Goal: Communication & Community: Answer question/provide support

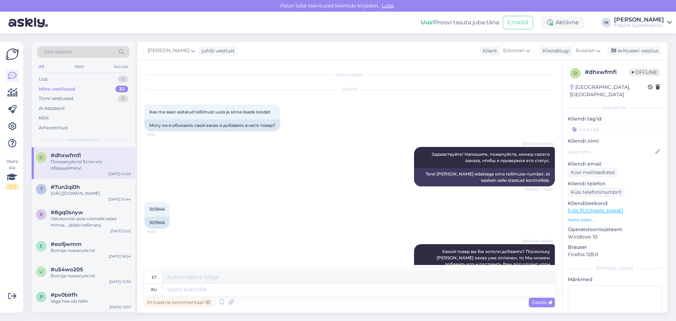
scroll to position [409, 0]
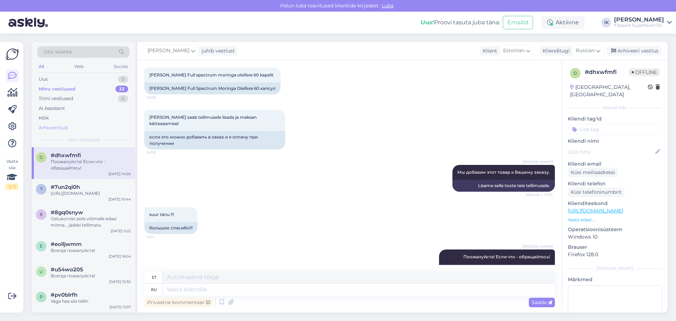
click at [89, 128] on div "Arhiveeritud" at bounding box center [83, 128] width 92 height 10
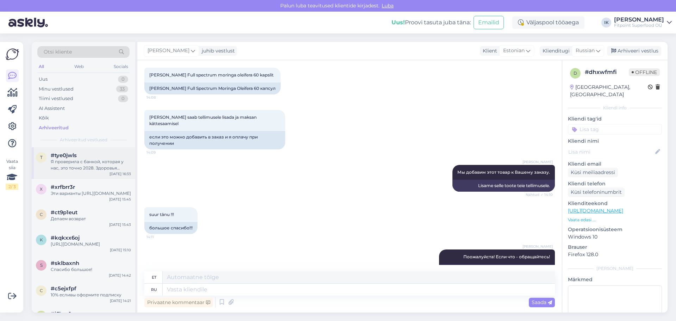
click at [95, 165] on div "Я проверила с банкой, которая у нас, это точно 2028. Здоровья вашей кошке!" at bounding box center [91, 164] width 80 height 13
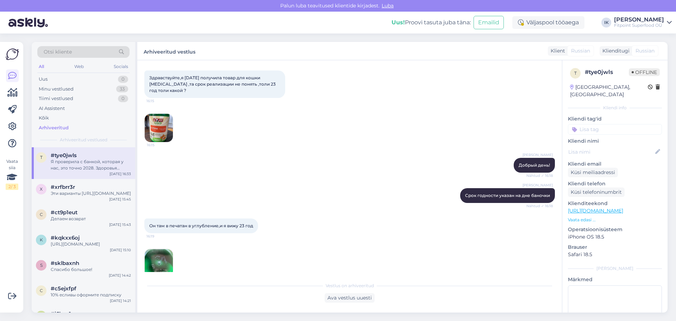
scroll to position [0, 0]
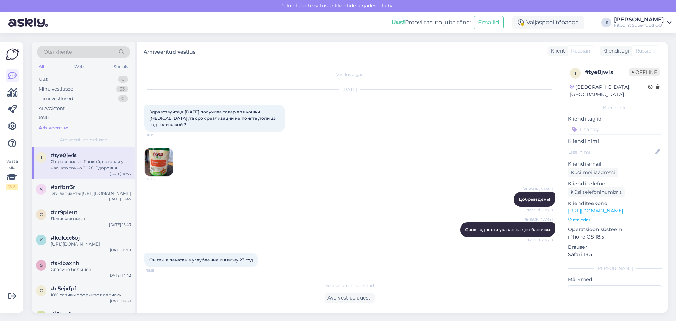
click at [173, 160] on div "[DATE] Здравствуйте,я [DATE] получила товар для кошки [PERSON_NAME] ,та срок ре…" at bounding box center [349, 133] width 410 height 102
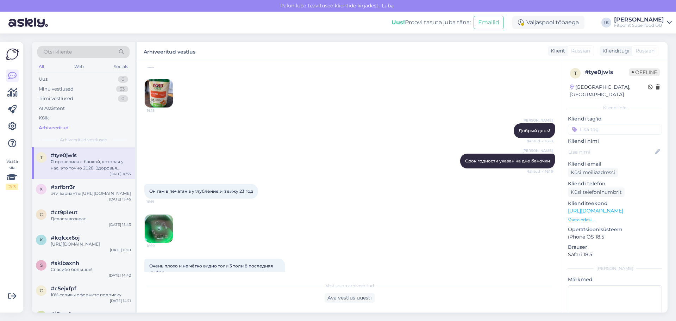
scroll to position [70, 0]
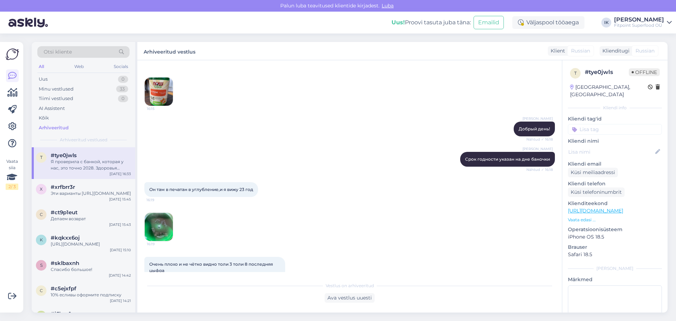
click at [164, 222] on img at bounding box center [159, 227] width 28 height 28
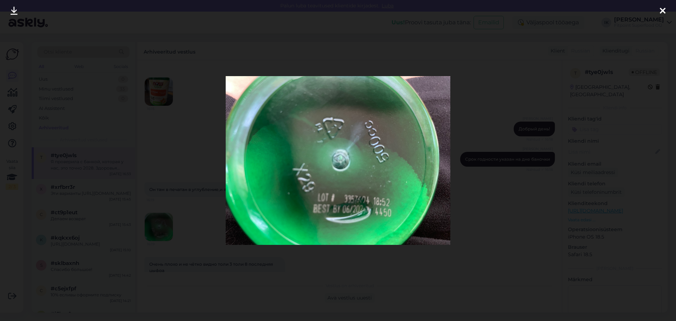
click at [466, 231] on div at bounding box center [338, 160] width 676 height 321
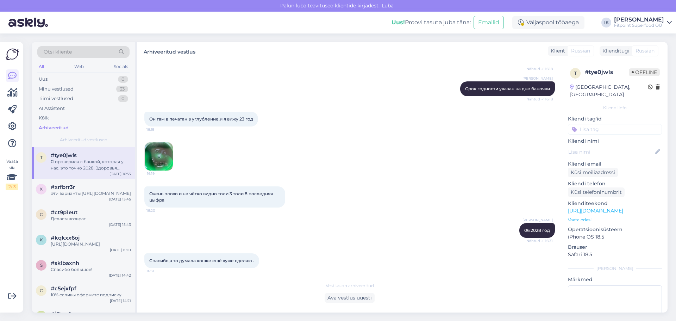
scroll to position [175, 0]
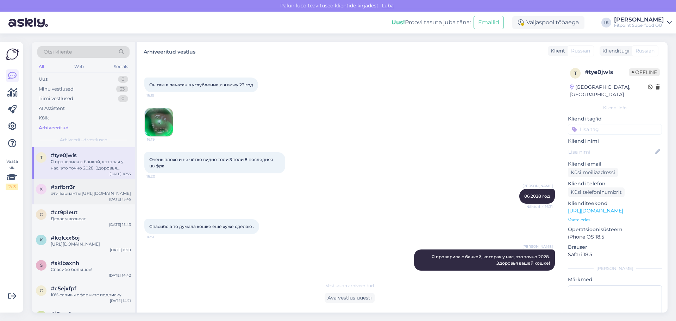
click at [119, 196] on div "Эти варианты [URL][DOMAIN_NAME]" at bounding box center [91, 193] width 80 height 6
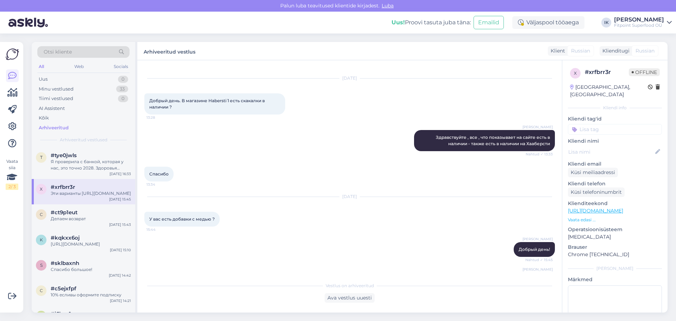
scroll to position [0, 0]
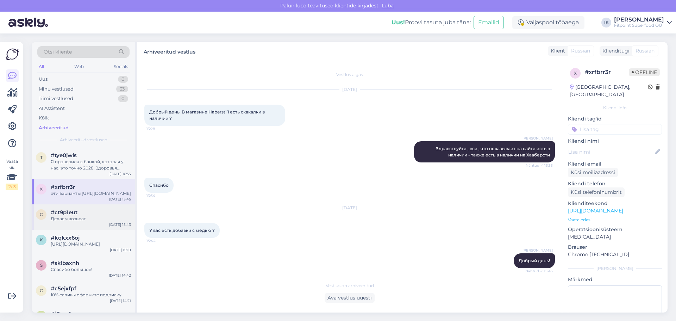
click at [108, 215] on div "#ct9p1eut" at bounding box center [91, 212] width 80 height 6
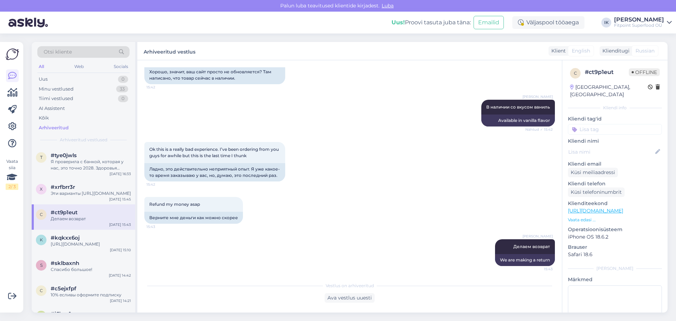
scroll to position [917, 0]
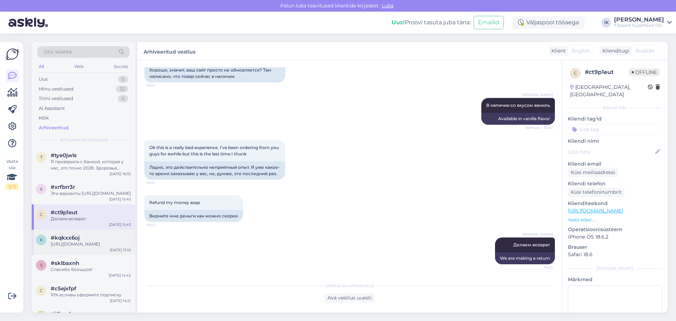
click at [65, 247] on div "[URL][DOMAIN_NAME]" at bounding box center [91, 244] width 80 height 6
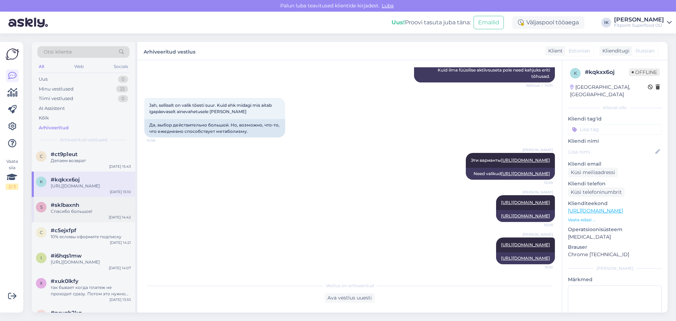
scroll to position [70, 0]
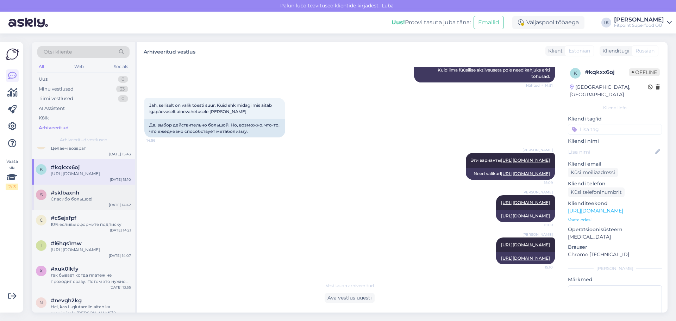
click at [96, 202] on div "Спасибо большое!" at bounding box center [91, 199] width 80 height 6
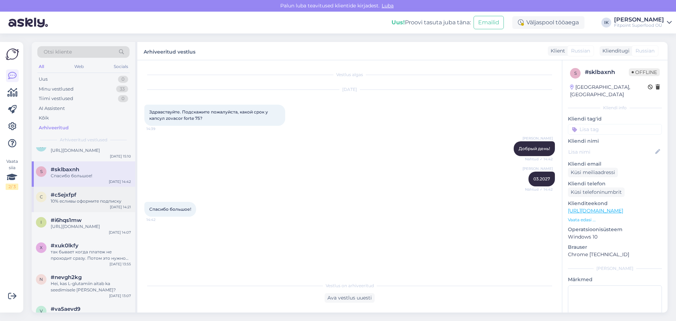
scroll to position [106, 0]
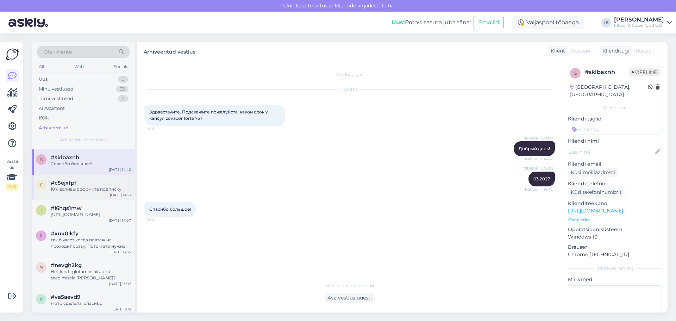
click at [77, 200] on div "c #c5ejxfpf 10% есливы оформите подписку [DATE] 14:21" at bounding box center [83, 187] width 103 height 25
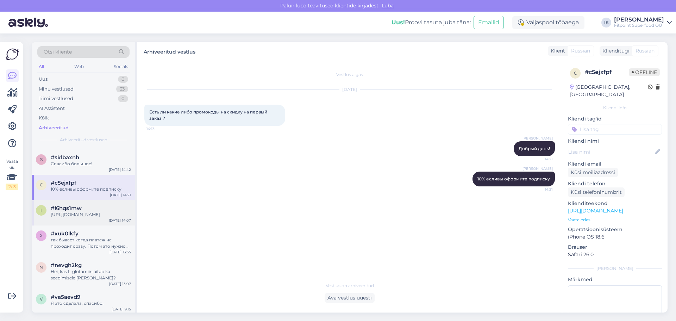
click at [91, 218] on div "[URL][DOMAIN_NAME]" at bounding box center [91, 214] width 80 height 6
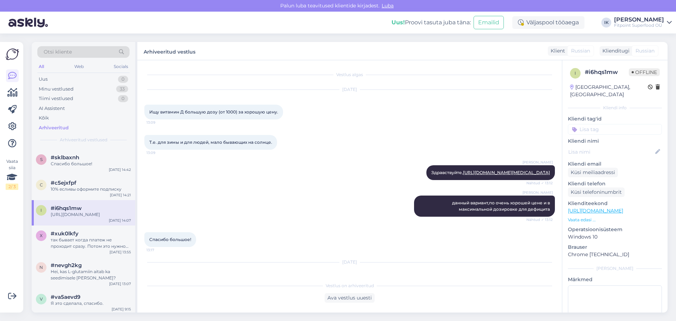
scroll to position [728, 0]
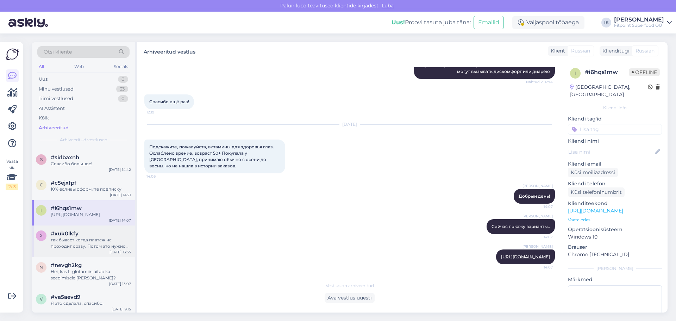
click at [107, 237] on div "#xuk0lkfy" at bounding box center [91, 233] width 80 height 6
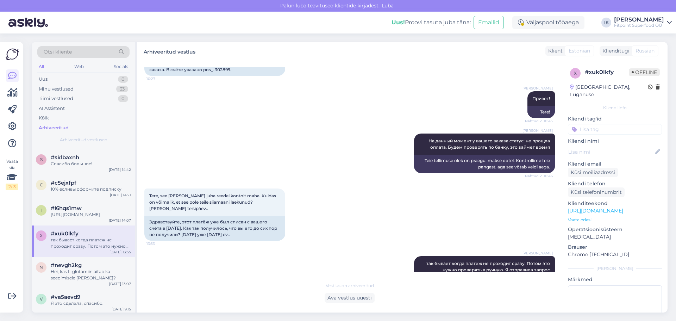
scroll to position [617, 0]
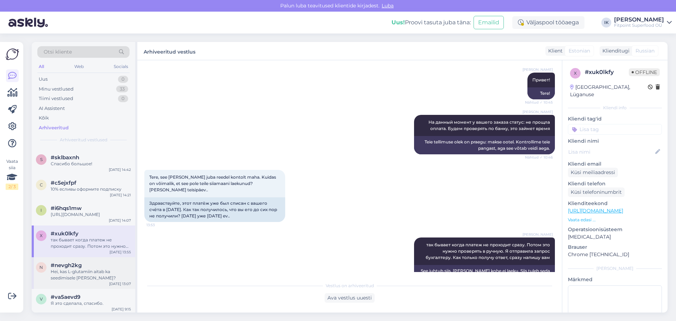
click at [89, 268] on div "#nevgh2kg" at bounding box center [91, 265] width 80 height 6
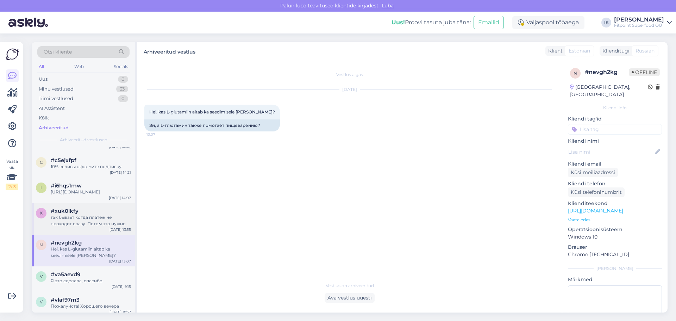
scroll to position [141, 0]
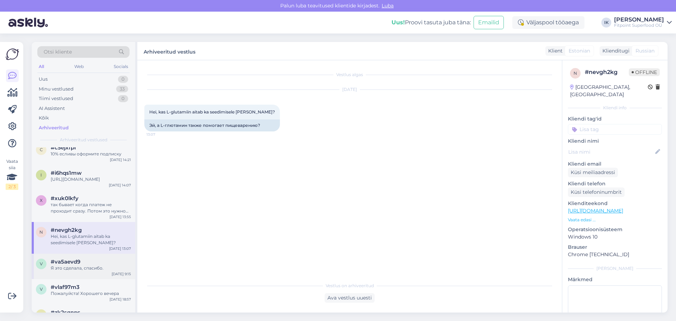
click at [110, 265] on div "#va5aevd9" at bounding box center [91, 261] width 80 height 6
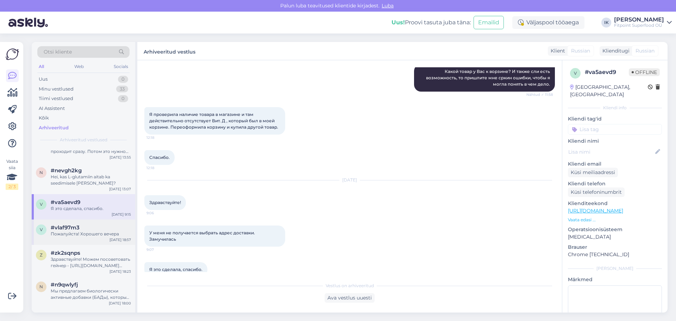
scroll to position [211, 0]
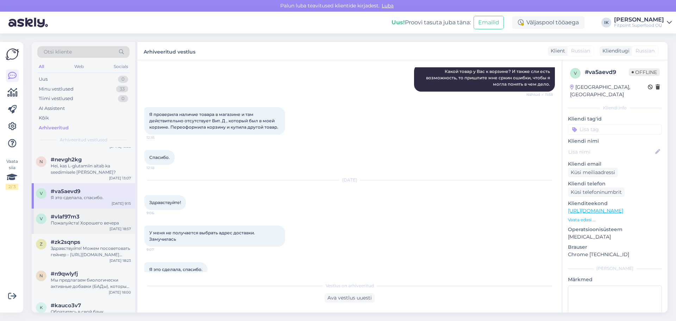
click at [102, 220] on div "#vlaf97m3" at bounding box center [91, 216] width 80 height 6
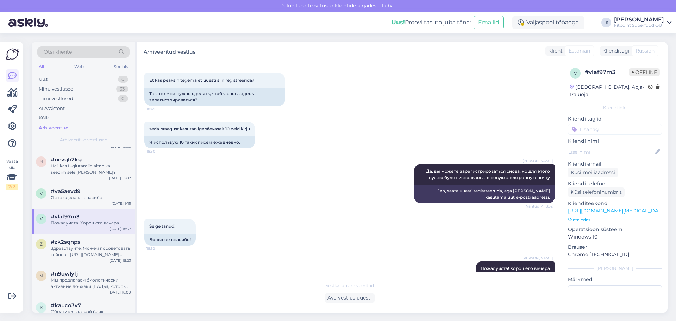
scroll to position [664, 0]
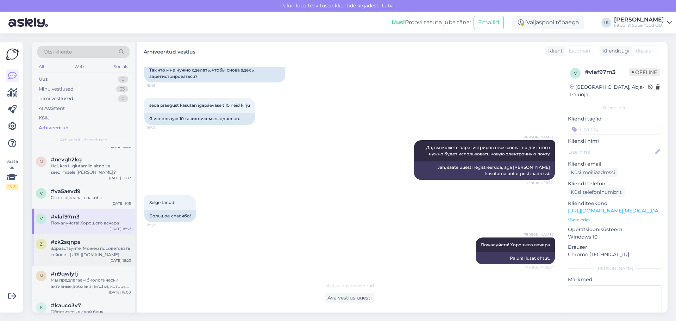
click at [75, 258] on div "Здравствуйте! Можем посоветовать гейнер - [URL][DOMAIN_NAME] Подходит, если не …" at bounding box center [91, 251] width 80 height 13
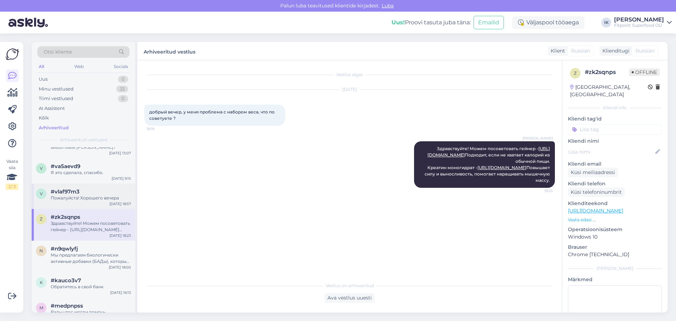
scroll to position [246, 0]
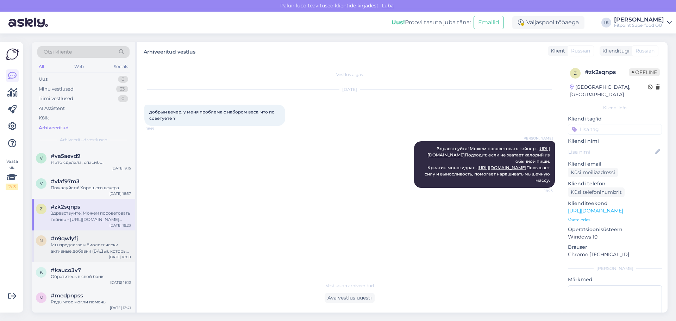
click at [78, 254] on div "Мы предлагаем биологически активные добавки (БАДы), которые предназначены для п…" at bounding box center [91, 247] width 80 height 13
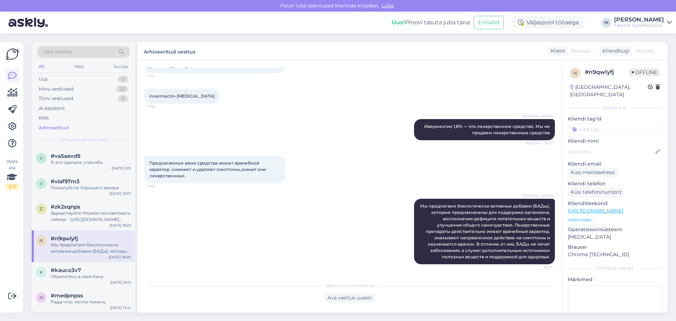
scroll to position [282, 0]
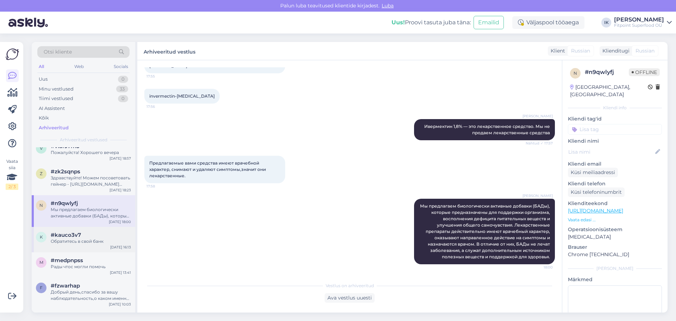
click at [102, 238] on div "#kauco3v7" at bounding box center [91, 235] width 80 height 6
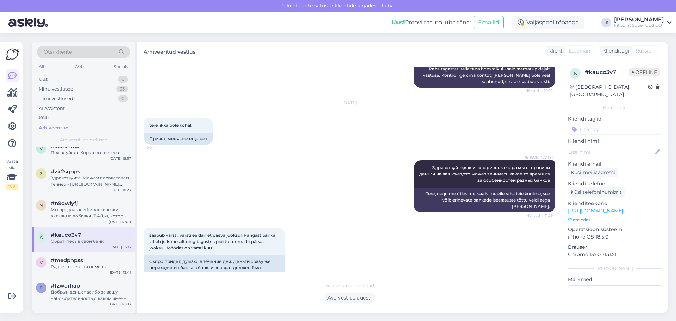
scroll to position [2538, 0]
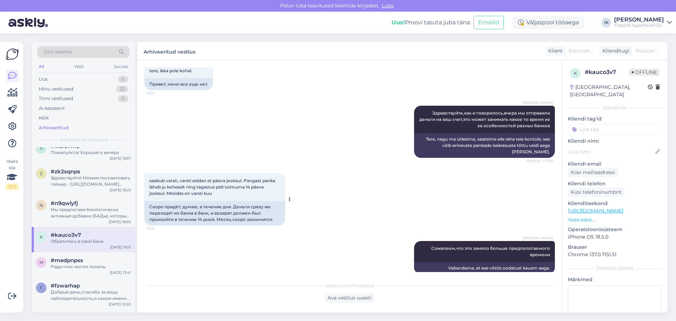
click at [174, 201] on div "Скоро придёт, думаю, в течение дня. Деньги сразу же переходят из банка в банк, …" at bounding box center [214, 213] width 141 height 25
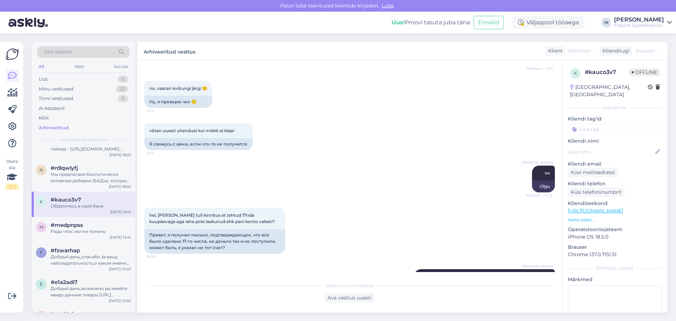
scroll to position [3418, 0]
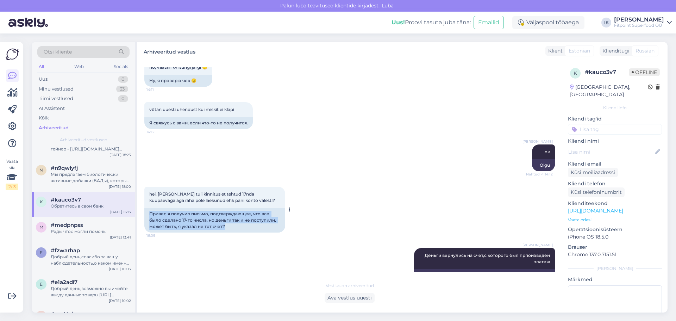
drag, startPoint x: 229, startPoint y: 188, endPoint x: 146, endPoint y: 174, distance: 83.8
click at [146, 208] on div "Привет, я получил письмо, подтверждающее, что все было сделано 17-го числа, но …" at bounding box center [214, 220] width 141 height 25
click at [345, 240] on div "[PERSON_NAME] Деньги вернулись на счет,с которого был прпоизведен платеж Nähtud…" at bounding box center [349, 264] width 410 height 49
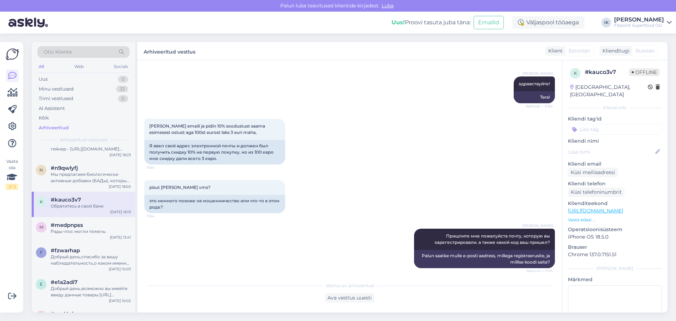
scroll to position [0, 0]
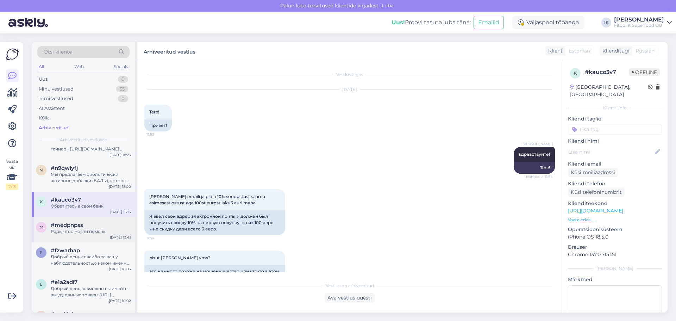
drag, startPoint x: 101, startPoint y: 243, endPoint x: 105, endPoint y: 241, distance: 4.0
click at [101, 234] on div "Рады чтос могли помочь" at bounding box center [91, 231] width 80 height 6
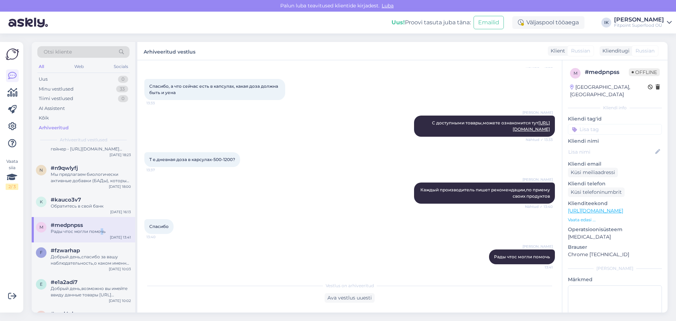
scroll to position [352, 0]
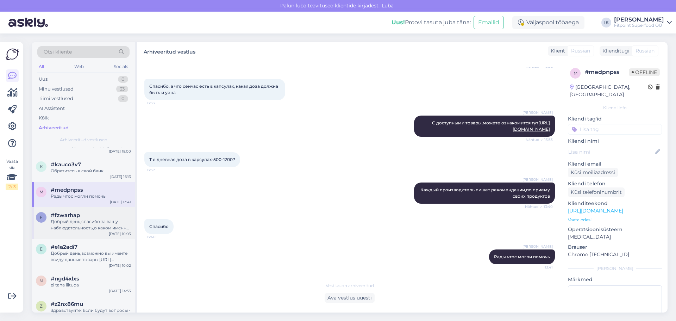
click at [78, 231] on div "Добрый день,спасибо за вашу наблюдательность,о каком именно товаре идет речь?" at bounding box center [91, 224] width 80 height 13
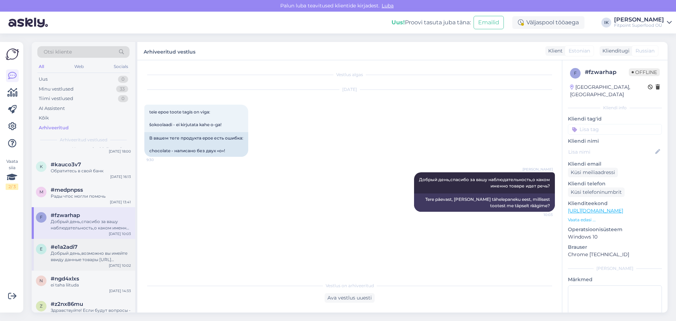
click at [105, 250] on div "#e1a2adi7" at bounding box center [91, 247] width 80 height 6
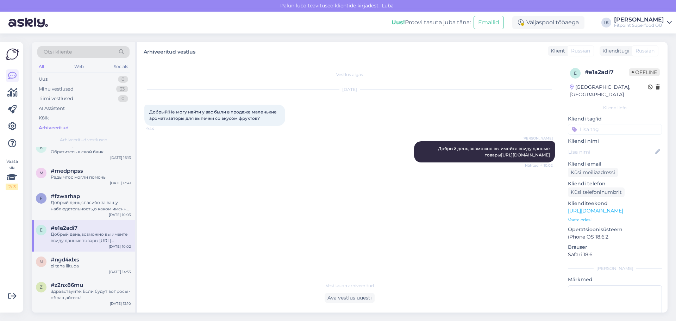
scroll to position [422, 0]
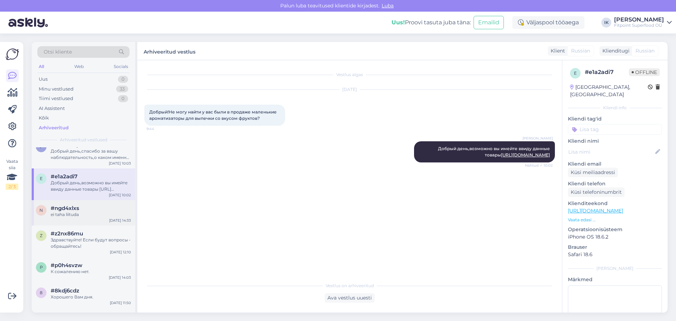
click at [82, 211] on div "#ngd4xlxs" at bounding box center [91, 208] width 80 height 6
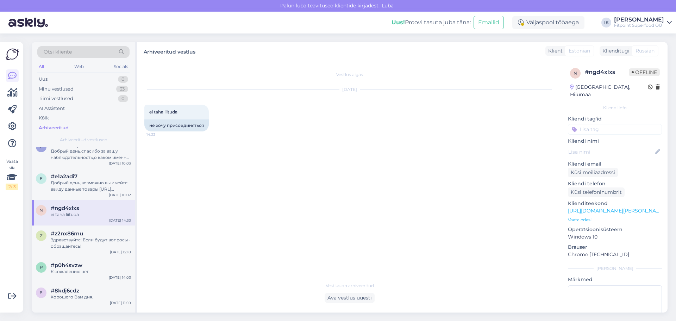
scroll to position [458, 0]
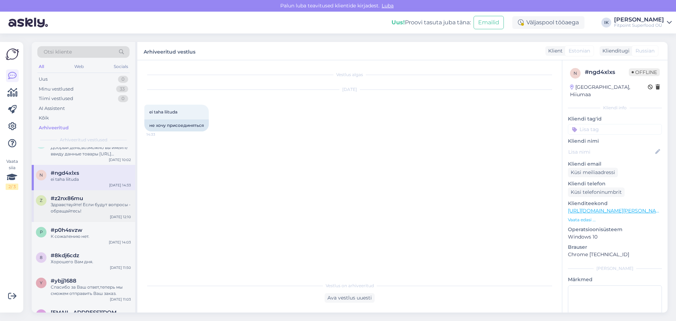
click at [87, 214] on div "Здравствуйте! Если будут вопросы - обращайтесь!" at bounding box center [91, 207] width 80 height 13
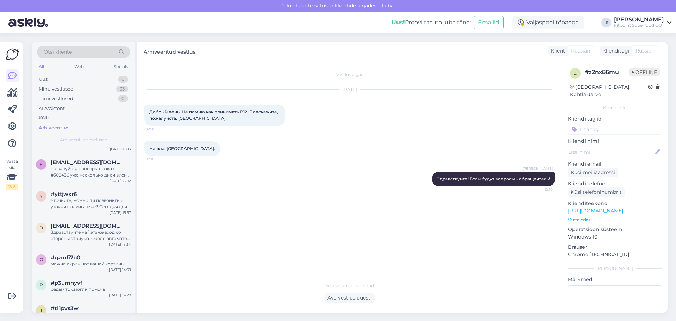
scroll to position [669, 0]
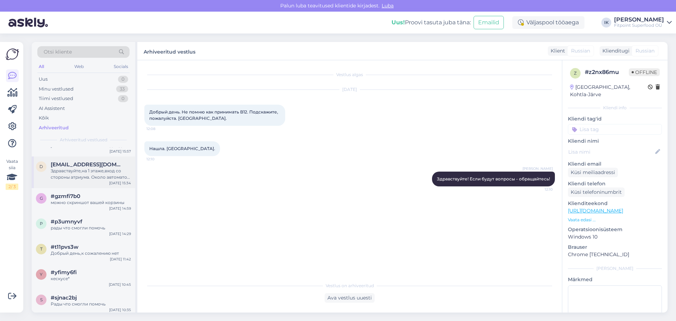
click at [101, 180] on div "Здравствуйте,на 1 этаже,вход со стороны атриума. Около автоматов смартпост" at bounding box center [91, 174] width 80 height 13
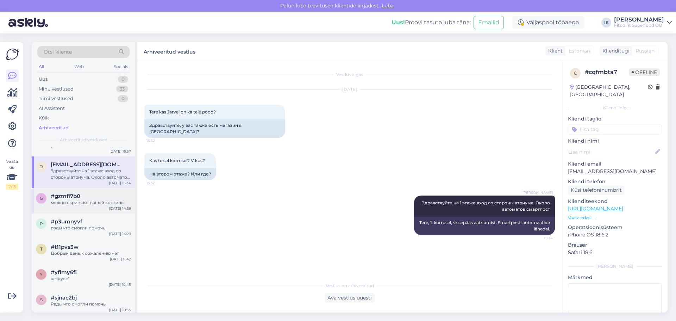
click at [103, 199] on div "#gzmfi7b0" at bounding box center [91, 196] width 80 height 6
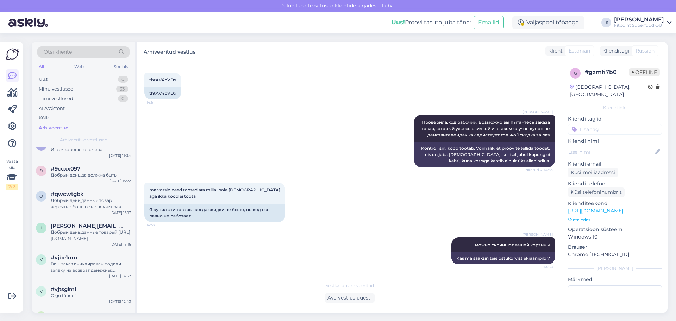
scroll to position [915, 0]
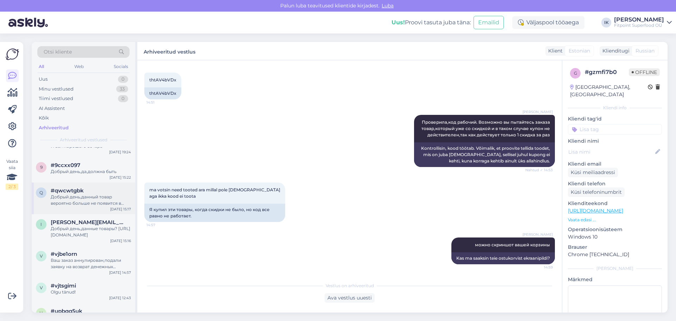
click at [99, 214] on div "q #qwcwtgbk Добрый день,данный товар вероятно больше не появится в продаже [DEM…" at bounding box center [83, 198] width 103 height 32
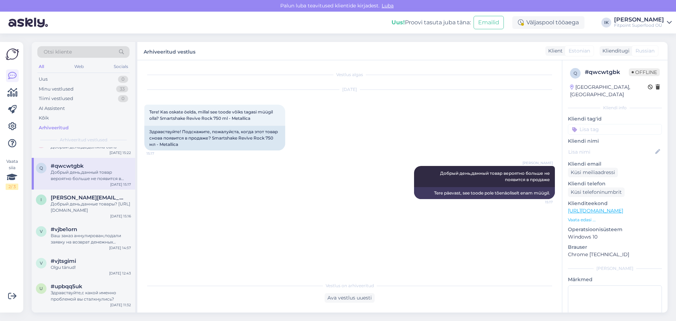
scroll to position [950, 0]
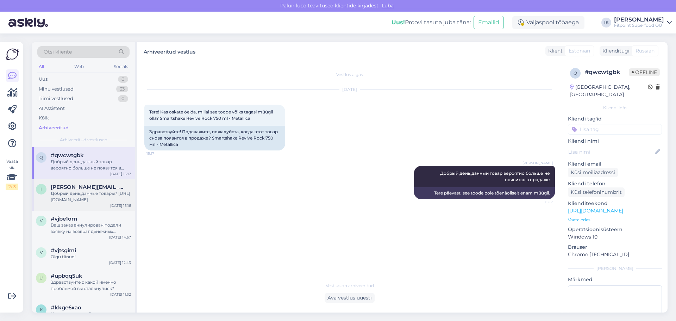
click at [84, 203] on div "Добрый день,данные товары? [URL][DOMAIN_NAME]" at bounding box center [91, 196] width 80 height 13
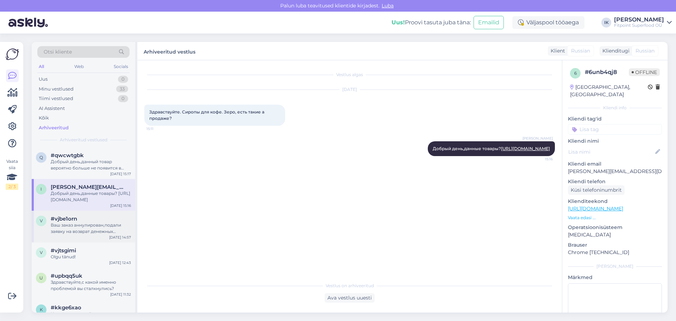
click at [92, 234] on div "Ваш заказ аннулирован,подали заявку на возврат денежных средств" at bounding box center [91, 228] width 80 height 13
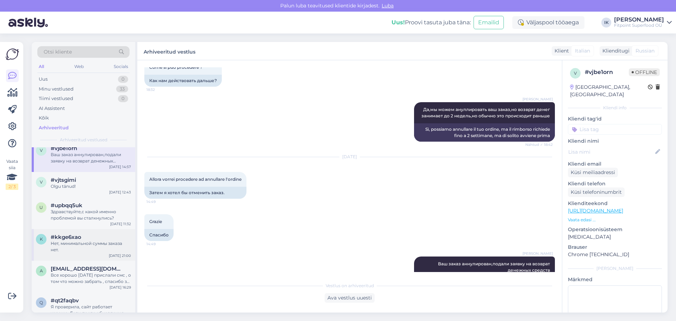
scroll to position [1126, 0]
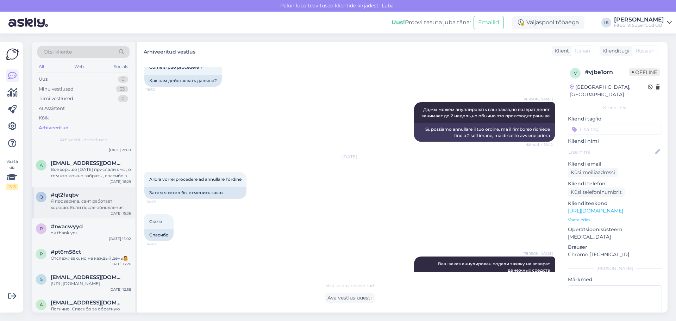
click at [86, 198] on div "#qt2faqbv" at bounding box center [91, 194] width 80 height 6
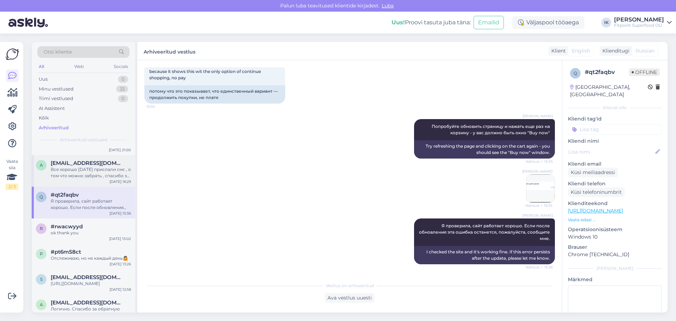
click at [89, 179] on div "Все хорошо [DATE] прислали смс , о том что можно забрать , спасибо за ответ" at bounding box center [91, 172] width 80 height 13
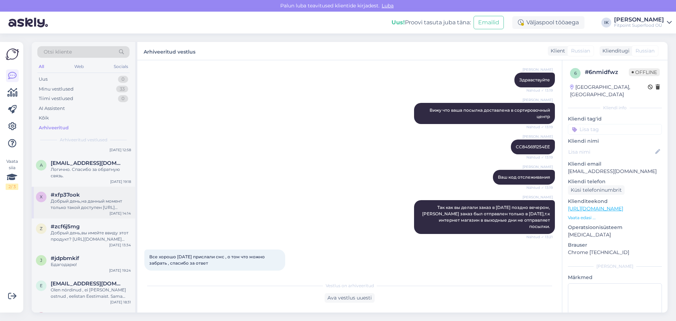
scroll to position [1267, 0]
click at [91, 209] on div "Добрый день,на данный момент только такой доступен [URL][DOMAIN_NAME][PERSON_NA…" at bounding box center [91, 202] width 80 height 13
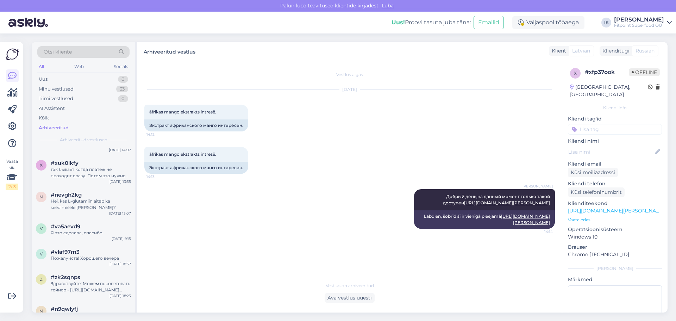
scroll to position [0, 0]
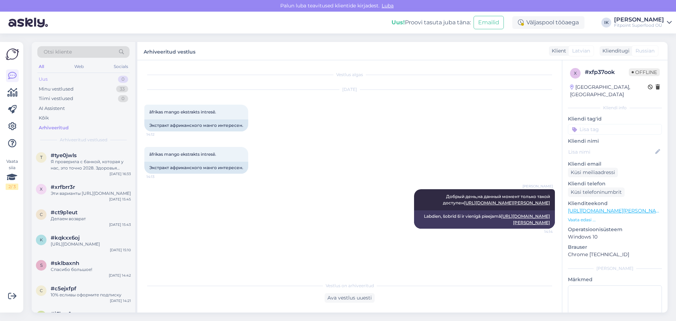
click at [73, 78] on div "Uus 0" at bounding box center [83, 79] width 92 height 10
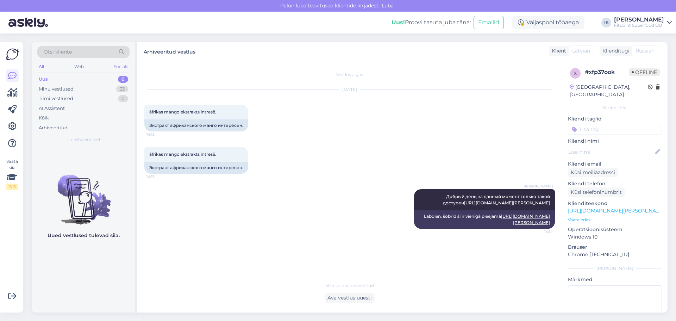
click at [117, 69] on div "Socials" at bounding box center [120, 66] width 17 height 9
click at [43, 66] on div "All" at bounding box center [41, 66] width 8 height 9
click at [90, 85] on div "Minu vestlused 33" at bounding box center [83, 89] width 92 height 10
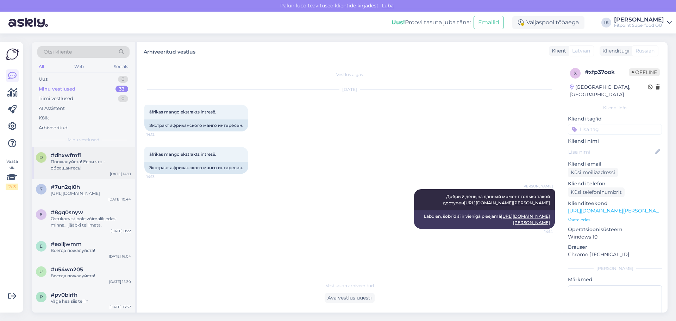
click at [110, 168] on div "Поожалуйста! Если что - обращайтесь!" at bounding box center [91, 164] width 80 height 13
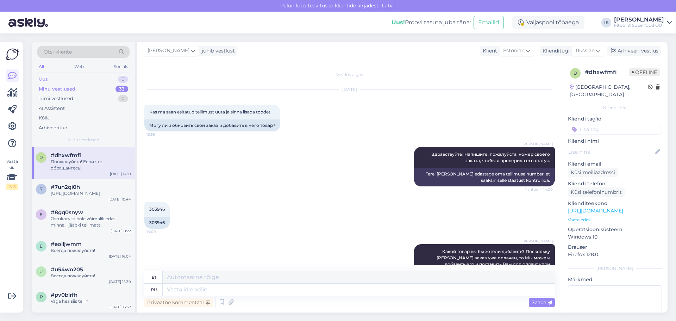
scroll to position [409, 0]
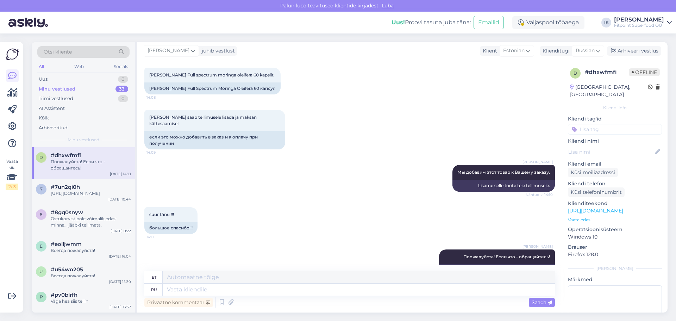
click at [666, 21] on link "[PERSON_NAME] Fitpoint Superfood OÜ" at bounding box center [643, 22] width 58 height 11
